Goal: Find specific page/section: Find specific page/section

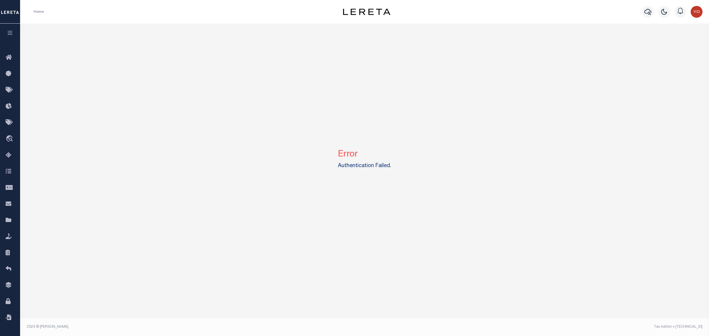
click at [12, 32] on icon "button" at bounding box center [10, 32] width 7 height 5
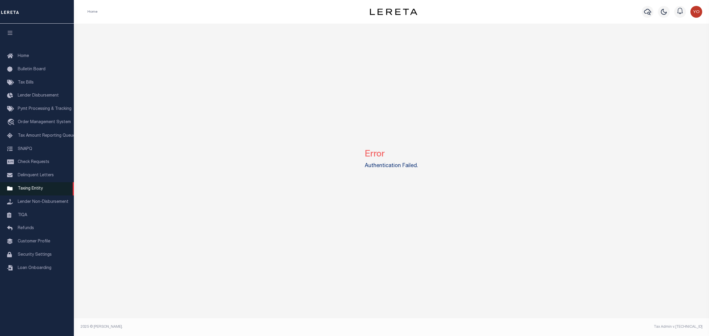
click at [43, 189] on link "Taxing Entity" at bounding box center [37, 188] width 74 height 13
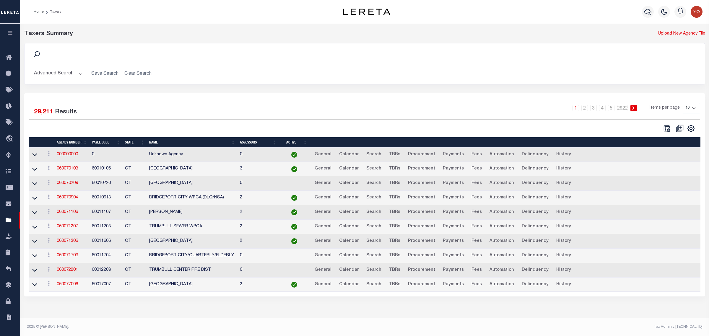
click at [79, 72] on button "Advanced Search" at bounding box center [58, 74] width 49 height 12
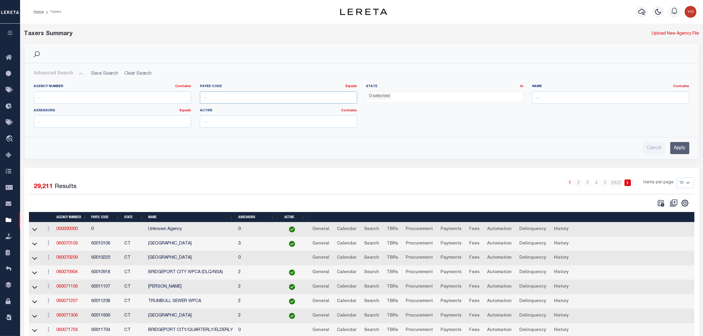
click at [218, 98] on input "number" at bounding box center [278, 98] width 157 height 12
click at [118, 98] on input "text" at bounding box center [112, 98] width 157 height 12
paste input "SELECT * F"
type input "SELECT * F"
paste input "190230205"
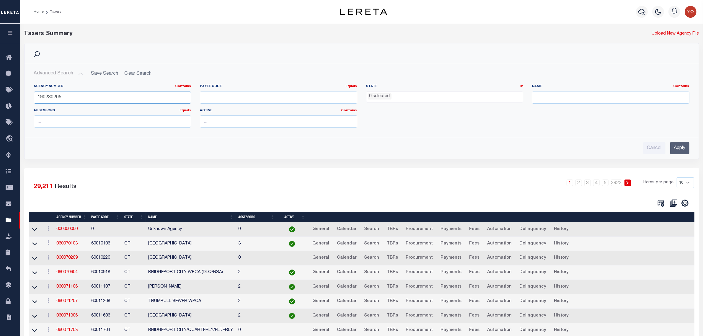
type input "190230205"
click at [681, 149] on input "Apply" at bounding box center [680, 148] width 19 height 12
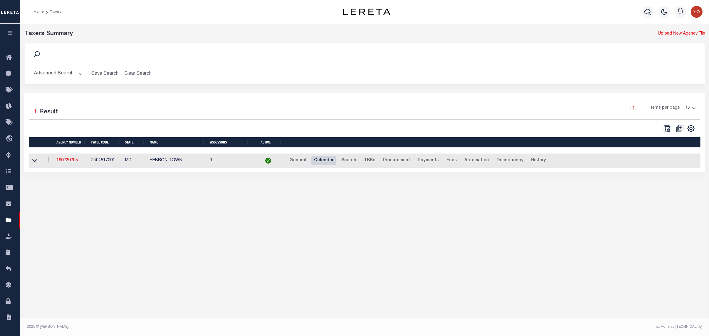
click at [324, 162] on link "Calendar" at bounding box center [323, 160] width 25 height 9
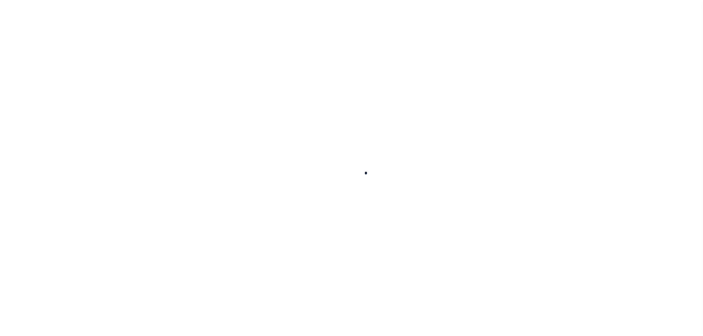
select select
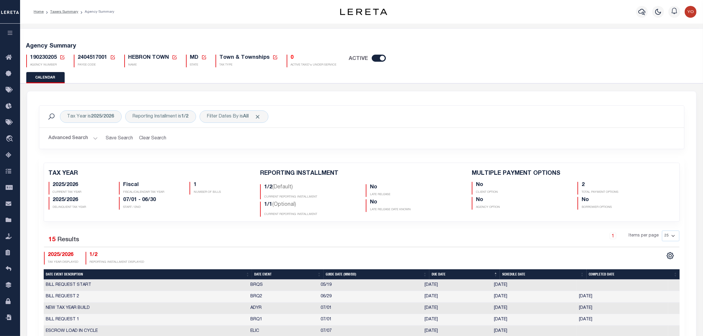
checkbox input "false"
type input "2"
click at [157, 115] on div "Reporting Installment is 1/2" at bounding box center [160, 116] width 71 height 12
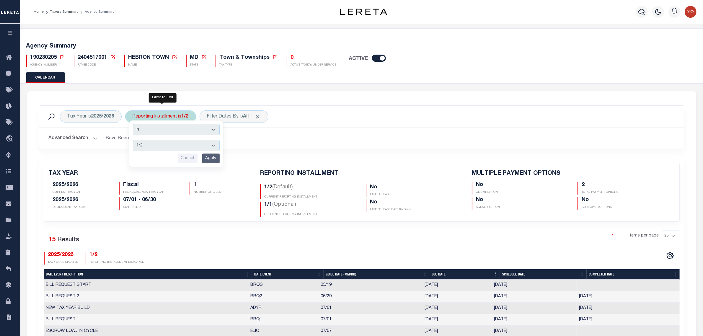
click at [178, 144] on select "1/2 2/2 1/1" at bounding box center [176, 145] width 87 height 11
select select "1/1"
click at [134, 140] on select "1/2 2/2 1/1" at bounding box center [176, 145] width 87 height 11
click at [213, 157] on input "Apply" at bounding box center [210, 159] width 17 height 10
checkbox input "false"
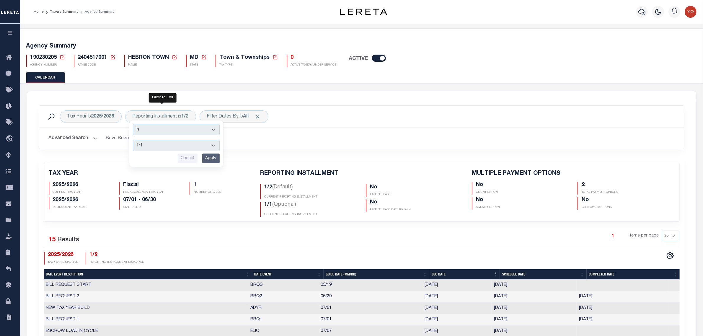
checkbox input "false"
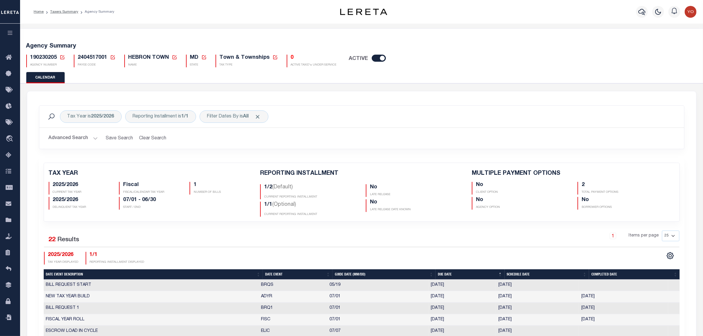
scroll to position [37, 0]
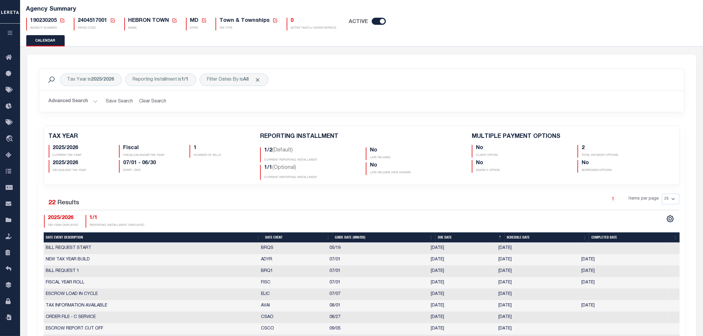
click at [11, 34] on icon "button" at bounding box center [10, 32] width 7 height 5
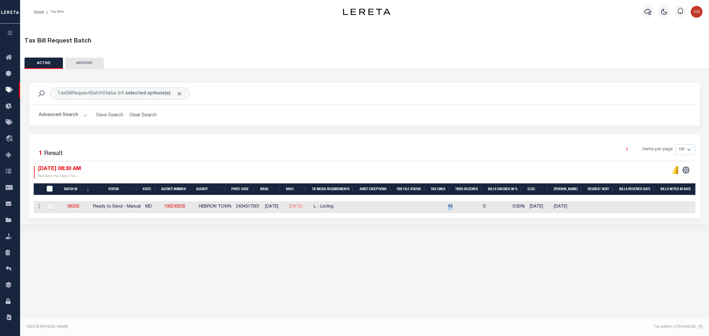
drag, startPoint x: 456, startPoint y: 208, endPoint x: 460, endPoint y: 208, distance: 4.4
click at [455, 208] on td "14" at bounding box center [442, 207] width 25 height 12
checkbox input "true"
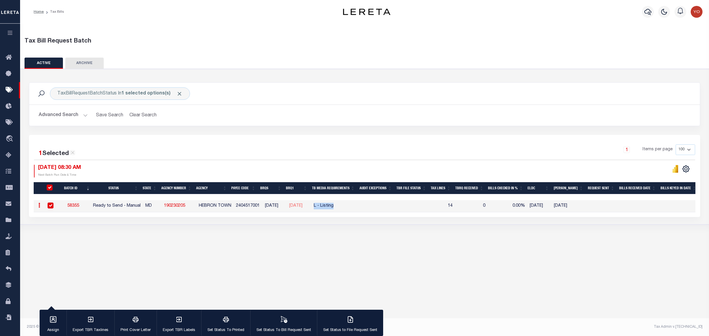
drag, startPoint x: 342, startPoint y: 207, endPoint x: 321, endPoint y: 206, distance: 20.4
click at [321, 206] on td "L - Listing" at bounding box center [335, 206] width 48 height 12
checkbox input "false"
